Goal: Check status

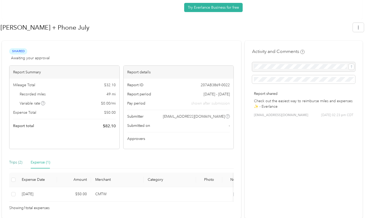
click at [16, 161] on div "Trips (2)" at bounding box center [15, 163] width 13 height 6
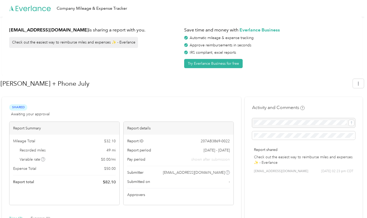
click at [98, 89] on h1 "[PERSON_NAME] + Phone July" at bounding box center [175, 83] width 349 height 13
click at [117, 77] on h1 "[PERSON_NAME] + Phone July" at bounding box center [175, 83] width 349 height 13
